Goal: Task Accomplishment & Management: Manage account settings

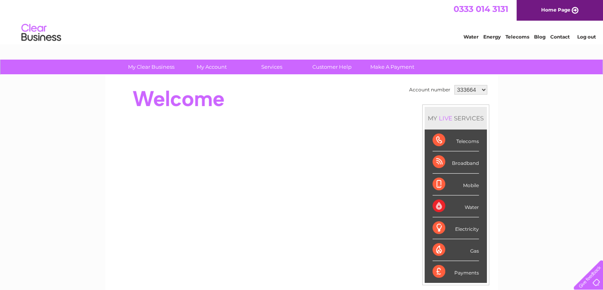
click at [474, 89] on select "333664 1154694 1154705" at bounding box center [471, 90] width 33 height 10
select select "1154694"
click at [455, 85] on select "333664 1154694 1154705" at bounding box center [471, 90] width 33 height 10
click at [465, 90] on select "333664 1154694 1154705" at bounding box center [471, 90] width 33 height 10
select select "1154705"
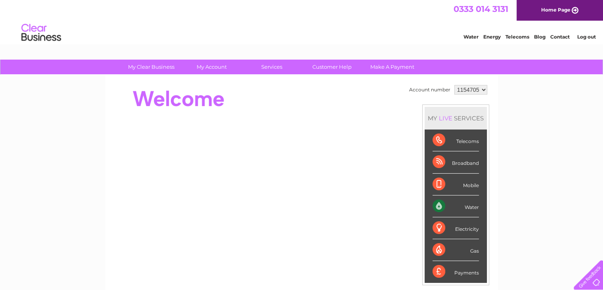
click at [455, 85] on select "333664 1154694 1154705" at bounding box center [471, 90] width 33 height 10
